Goal: Task Accomplishment & Management: Use online tool/utility

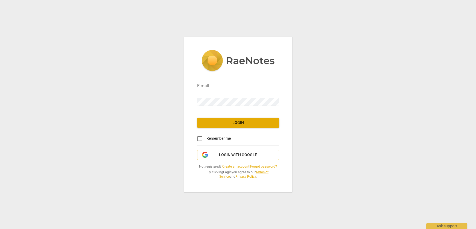
type input "[EMAIL_ADDRESS][DOMAIN_NAME]"
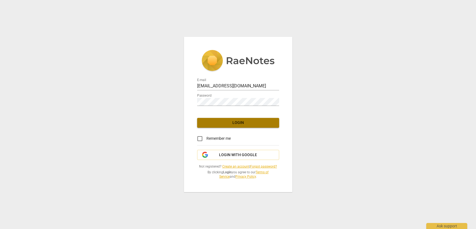
click at [236, 124] on span "Login" at bounding box center [237, 122] width 73 height 5
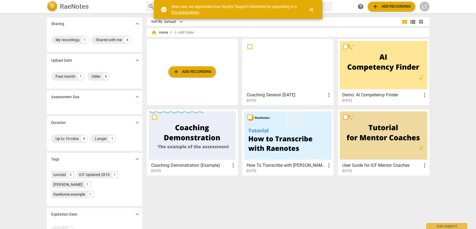
click at [277, 71] on div at bounding box center [287, 65] width 87 height 48
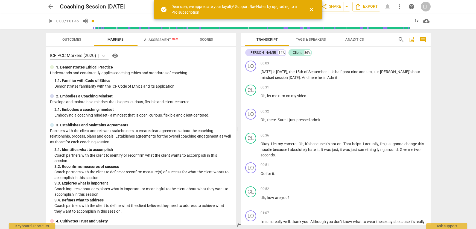
click at [160, 37] on span "AI Assessment New" at bounding box center [160, 40] width 47 height 8
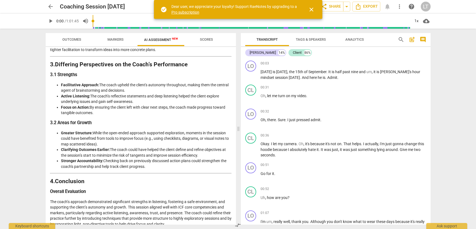
scroll to position [811, 0]
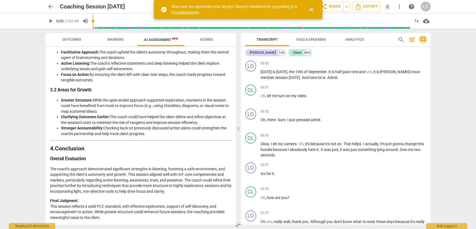
click at [420, 39] on span "comment" at bounding box center [422, 39] width 7 height 7
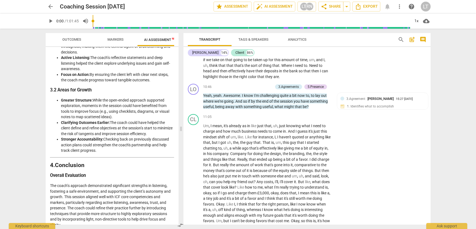
scroll to position [900, 0]
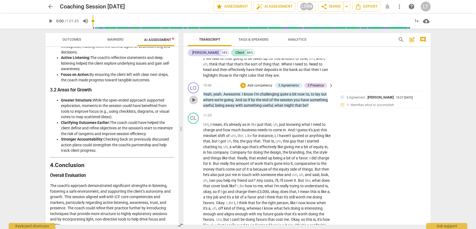
click at [191, 103] on span "play_arrow" at bounding box center [193, 100] width 7 height 7
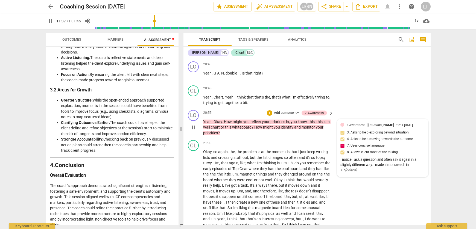
scroll to position [1800, 0]
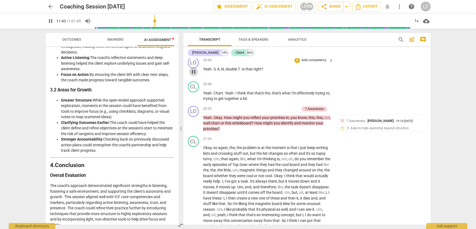
click at [192, 75] on span "pause" at bounding box center [193, 72] width 7 height 7
click at [193, 75] on span "play_arrow" at bounding box center [193, 72] width 7 height 7
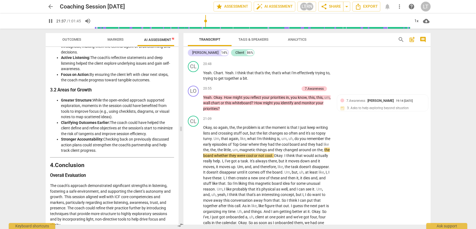
scroll to position [1819, 0]
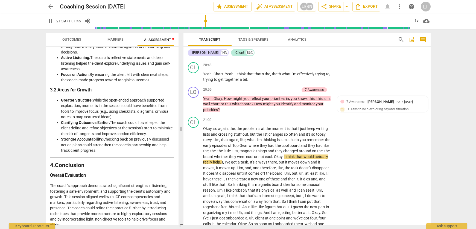
click at [194, 56] on span "pause" at bounding box center [193, 52] width 7 height 7
click at [425, 39] on span "comment" at bounding box center [422, 39] width 7 height 7
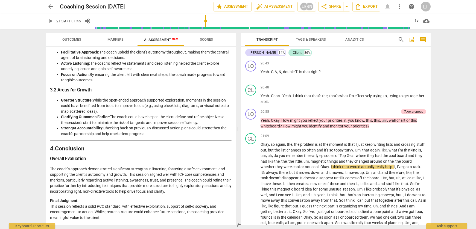
scroll to position [811, 0]
click at [425, 39] on span "comment" at bounding box center [422, 39] width 7 height 7
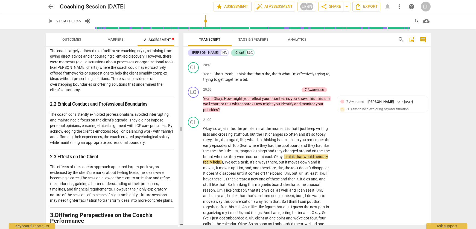
scroll to position [1011, 0]
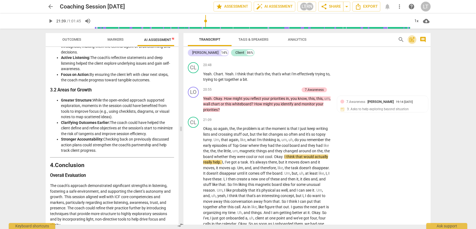
click at [412, 42] on span "post_add" at bounding box center [411, 39] width 7 height 7
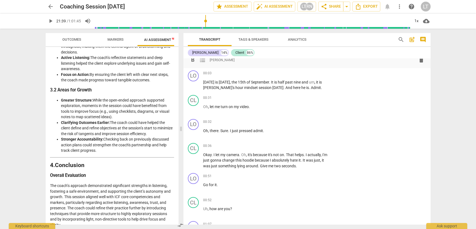
click at [412, 37] on span "post_add" at bounding box center [411, 39] width 7 height 7
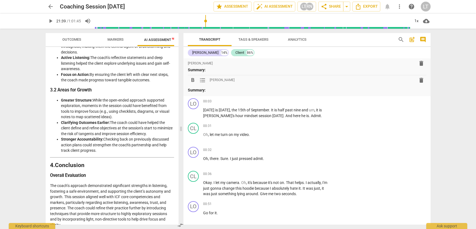
scroll to position [0, 0]
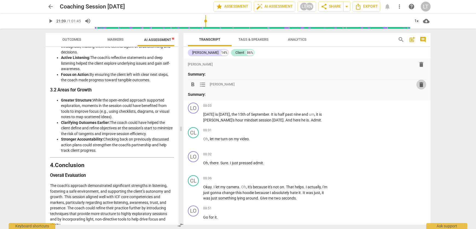
click at [421, 85] on span "delete" at bounding box center [421, 84] width 7 height 7
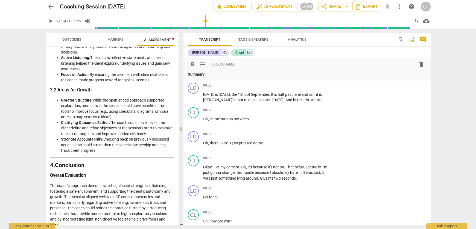
click at [420, 64] on span "delete" at bounding box center [421, 64] width 7 height 7
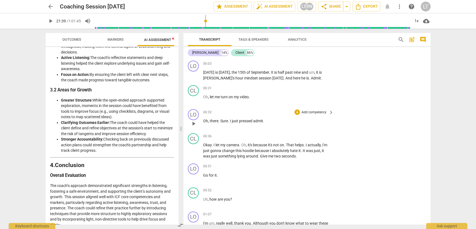
click at [323, 113] on p "Add competency" at bounding box center [314, 112] width 26 height 5
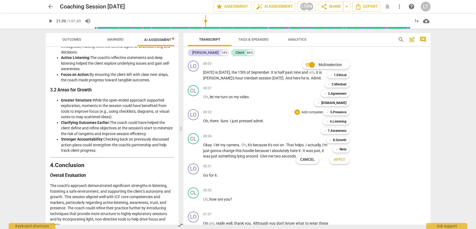
click at [266, 110] on div at bounding box center [238, 114] width 476 height 229
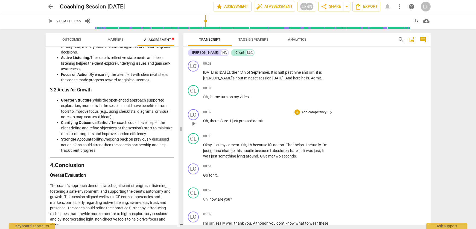
drag, startPoint x: 221, startPoint y: 121, endPoint x: 267, endPoint y: 121, distance: 45.6
click at [267, 121] on p "Oh , there . Sure . I just pressed admit ." at bounding box center [267, 121] width 128 height 6
drag, startPoint x: 267, startPoint y: 121, endPoint x: 222, endPoint y: 121, distance: 44.8
click at [222, 121] on p "Oh , there . Sure . I just pressed admit ." at bounding box center [267, 121] width 128 height 6
click at [224, 122] on span "Sure" at bounding box center [224, 121] width 8 height 4
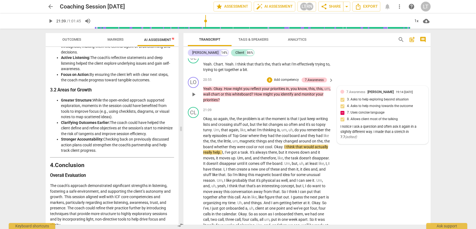
scroll to position [1815, 0]
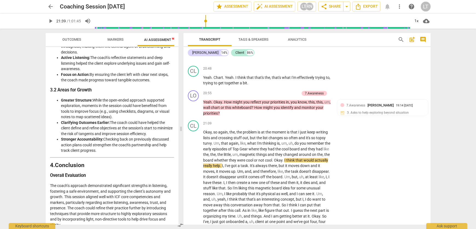
drag, startPoint x: 204, startPoint y: 76, endPoint x: 267, endPoint y: 80, distance: 63.8
click at [267, 61] on div "20:43 + Add competency keyboard_arrow_right Yeah . G A , N , double T . Is that…" at bounding box center [268, 52] width 131 height 20
click at [281, 68] on span "keyboard_arrow_down" at bounding box center [281, 69] width 7 height 7
click at [282, 68] on span "keyboard_arrow_down" at bounding box center [281, 69] width 7 height 7
click at [267, 69] on div "+" at bounding box center [267, 68] width 5 height 5
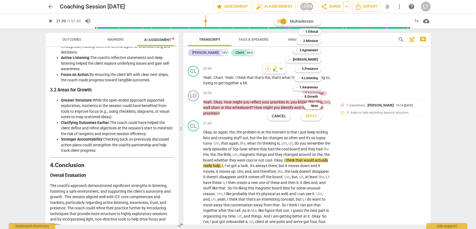
click at [267, 69] on div "Multiselection m ✓ 1.Ethical 1 ✓ 2.Mindset 2 ✓ 3.Agreement 3 ✓ [DOMAIN_NAME] 4 …" at bounding box center [298, 69] width 66 height 107
click at [279, 69] on div "Multiselection m ✓ 1.Ethical 1 ✓ 2.Mindset 2 ✓ 3.Agreement 3 ✓ [DOMAIN_NAME] 4 …" at bounding box center [298, 69] width 66 height 107
click at [276, 81] on div "Multiselection m ✓ 1.Ethical 1 ✓ 2.Mindset 2 ✓ 3.Agreement 3 ✓ [DOMAIN_NAME] 4 …" at bounding box center [298, 69] width 66 height 107
click at [279, 80] on div "Multiselection m ✓ 1.Ethical 1 ✓ 2.Mindset 2 ✓ 3.Agreement 3 ✓ [DOMAIN_NAME] 4 …" at bounding box center [298, 69] width 66 height 107
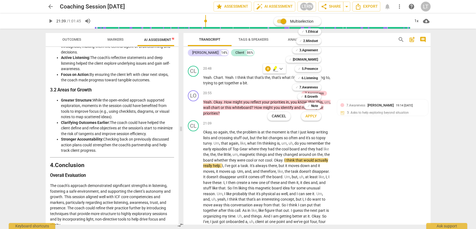
click at [281, 120] on button "Cancel" at bounding box center [278, 116] width 23 height 10
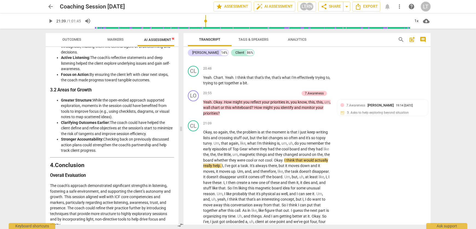
drag, startPoint x: 266, startPoint y: 77, endPoint x: 202, endPoint y: 76, distance: 63.7
click at [202, 64] on div "LO play_arrow pause 20:43 + Add competency keyboard_arrow_right Yeah . G A , N …" at bounding box center [306, 52] width 247 height 24
click at [274, 71] on icon "button" at bounding box center [275, 69] width 5 height 7
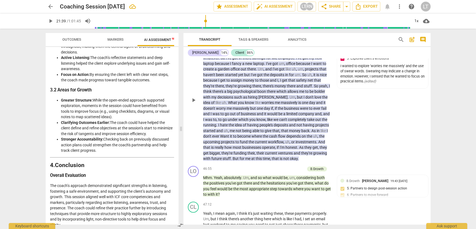
scroll to position [3544, 0]
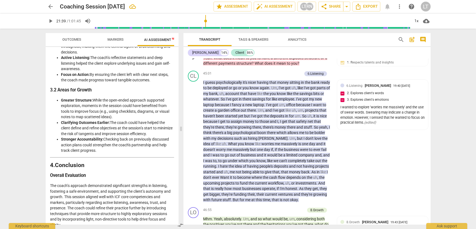
click at [195, 61] on span "play_arrow" at bounding box center [193, 58] width 7 height 7
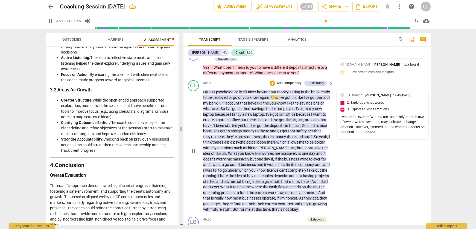
scroll to position [3534, 0]
click at [192, 155] on span "pause" at bounding box center [193, 151] width 7 height 7
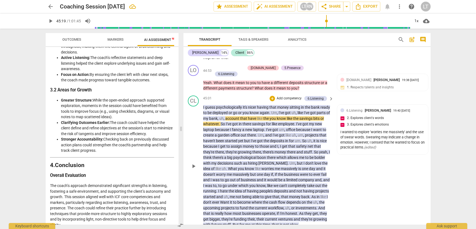
scroll to position [3519, 0]
click at [244, 102] on div "45:01 + Add competency 6.Listening keyboard_arrow_right" at bounding box center [268, 99] width 131 height 6
drag, startPoint x: 306, startPoint y: 110, endPoint x: 254, endPoint y: 111, distance: 52.7
click at [254, 92] on p "Yeah . What does it mean to you to have a different deposits structure or a dif…" at bounding box center [267, 85] width 128 height 11
click at [252, 102] on div "45:01 + Add competency 6.Listening keyboard_arrow_right" at bounding box center [268, 99] width 131 height 6
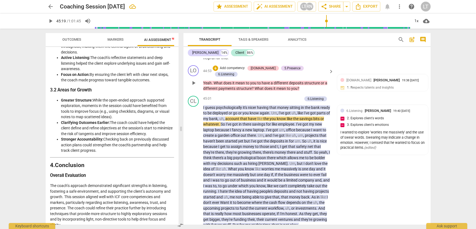
drag, startPoint x: 202, startPoint y: 105, endPoint x: 218, endPoint y: 106, distance: 15.6
click at [218, 94] on div "LO play_arrow pause 44:53 + Add competency [DOMAIN_NAME] 5.Presence 6.Listening…" at bounding box center [306, 78] width 247 height 31
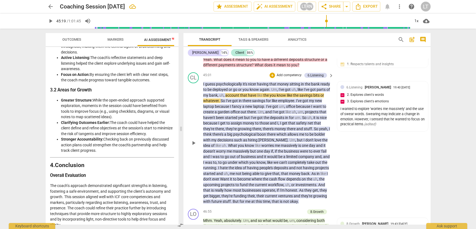
scroll to position [3542, 0]
drag, startPoint x: 304, startPoint y: 88, endPoint x: 254, endPoint y: 89, distance: 50.3
click at [254, 68] on p "Yeah . What does it mean to you to have a different deposits structure or a dif…" at bounding box center [267, 62] width 128 height 11
click at [311, 81] on icon "button" at bounding box center [311, 80] width 5 height 7
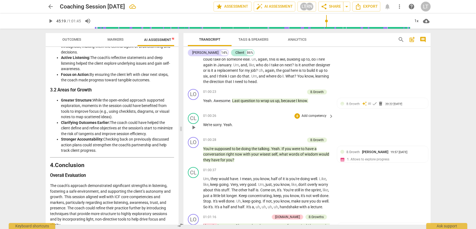
scroll to position [4773, 0]
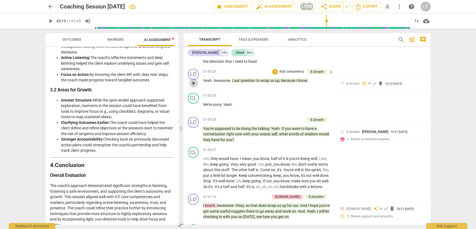
click at [194, 87] on span "play_arrow" at bounding box center [193, 83] width 7 height 7
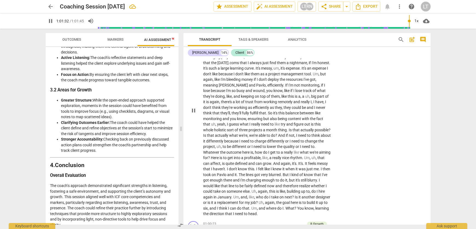
scroll to position [4859, 0]
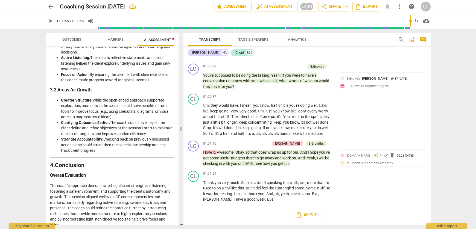
type input "3705"
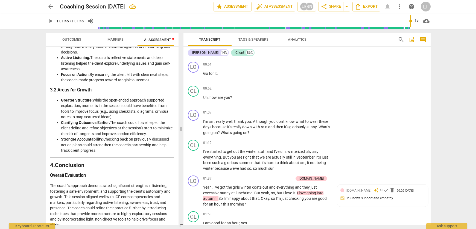
scroll to position [0, 0]
